Goal: Browse casually

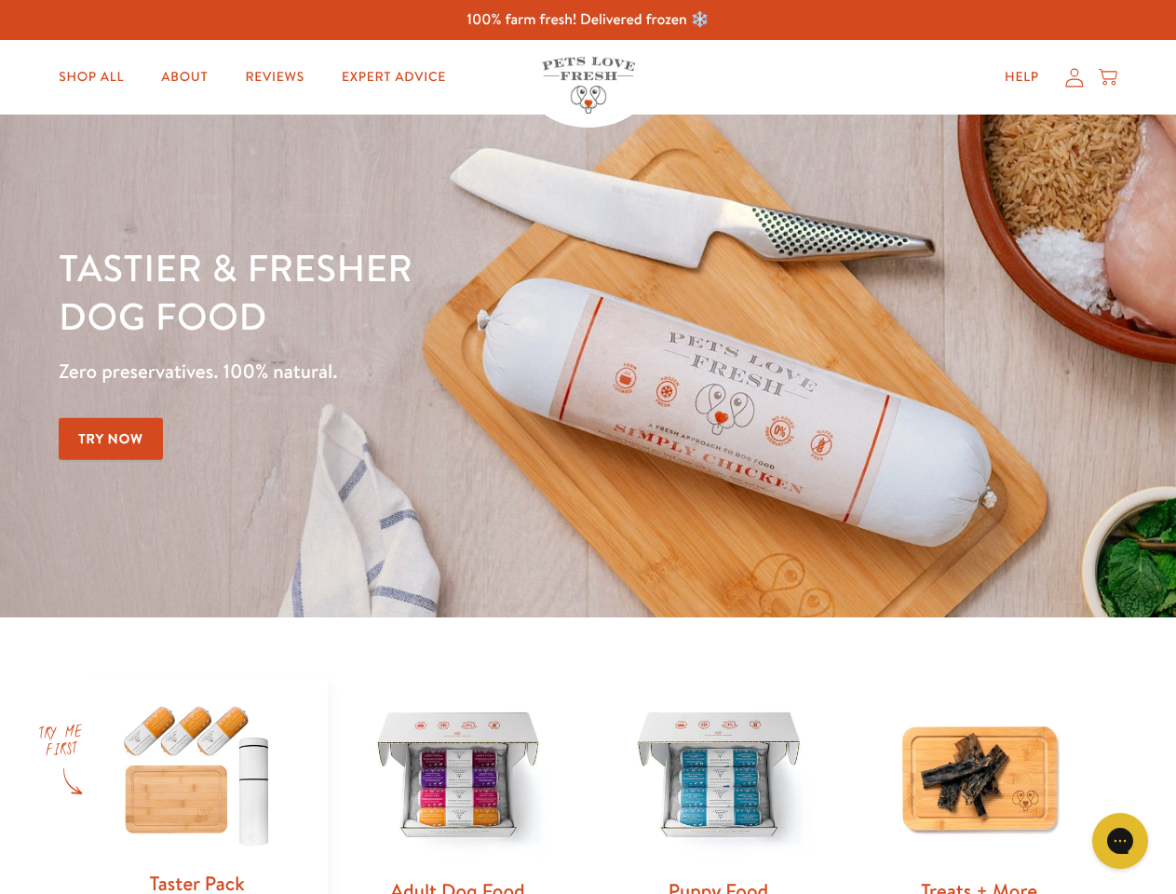
click at [588, 447] on div "Tastier & fresher dog food Zero preservatives. 100% natural. Try Now" at bounding box center [412, 366] width 706 height 246
click at [1120, 841] on icon "Gorgias live chat" at bounding box center [1120, 841] width 18 height 18
